Goal: Task Accomplishment & Management: Use online tool/utility

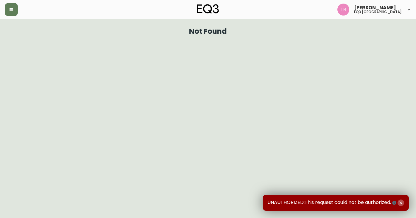
click at [399, 201] on button "button" at bounding box center [401, 202] width 7 height 7
